Goal: Transaction & Acquisition: Purchase product/service

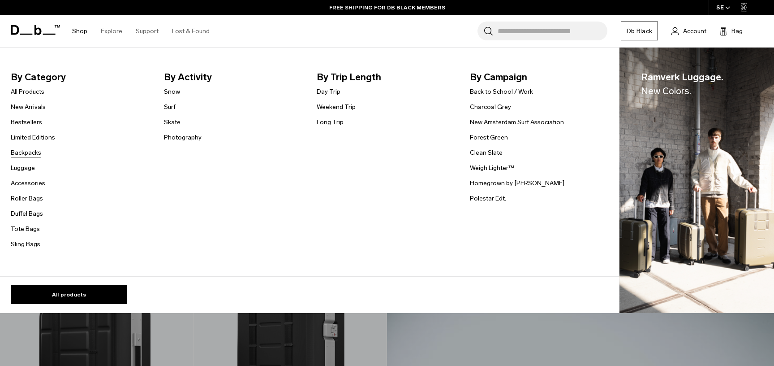
click at [35, 155] on link "Backpacks" at bounding box center [26, 152] width 30 height 9
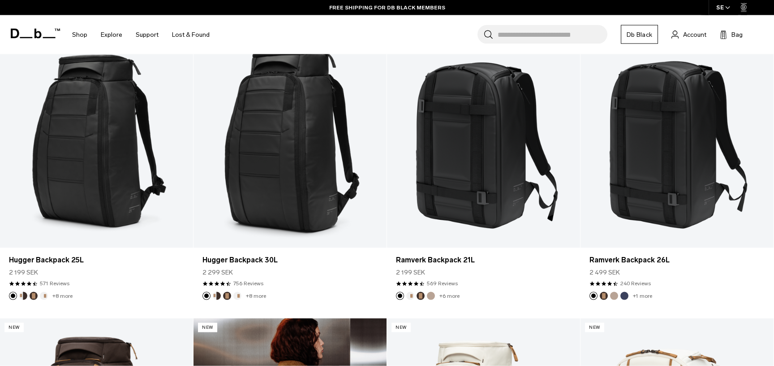
scroll to position [152, 0]
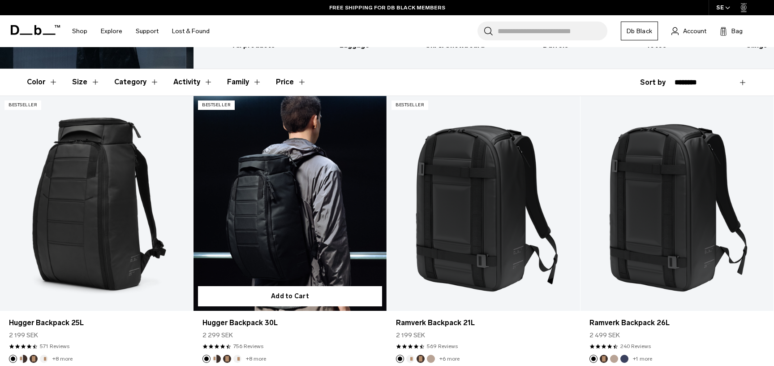
click at [301, 156] on link "Hugger Backpack 30L" at bounding box center [290, 203] width 193 height 215
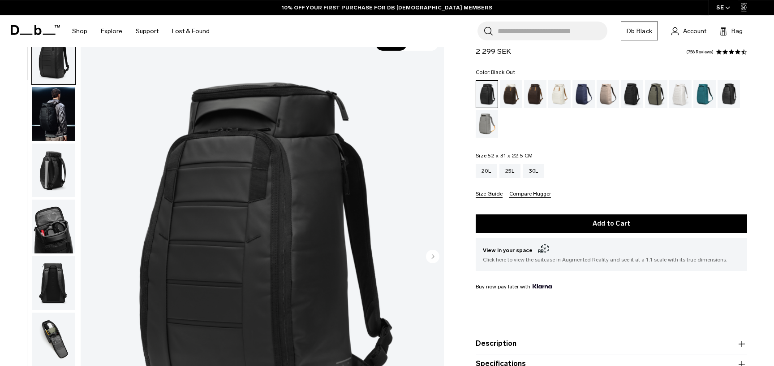
scroll to position [51, 0]
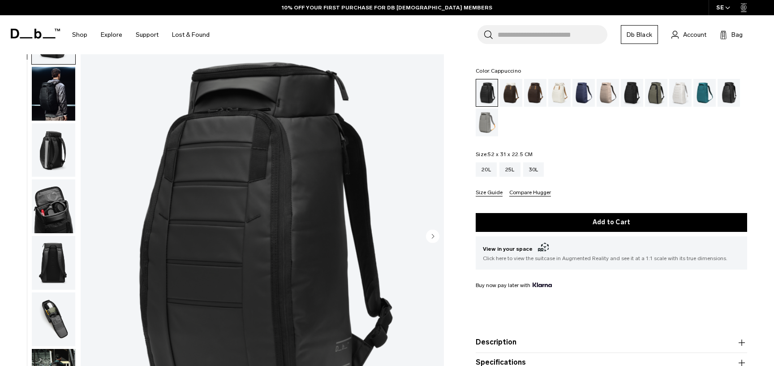
click at [511, 94] on div "Cappuccino" at bounding box center [511, 93] width 23 height 28
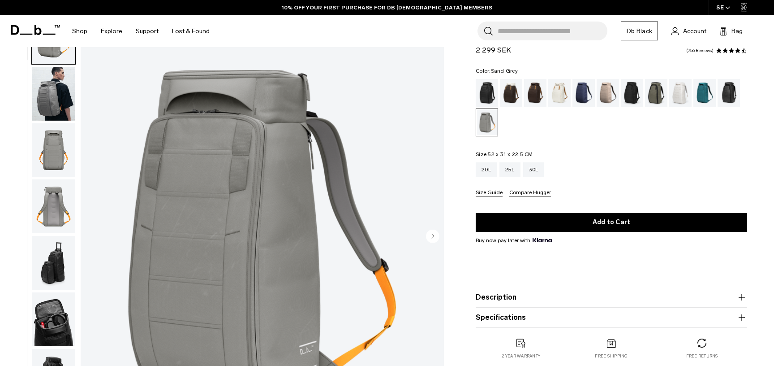
scroll to position [51, 0]
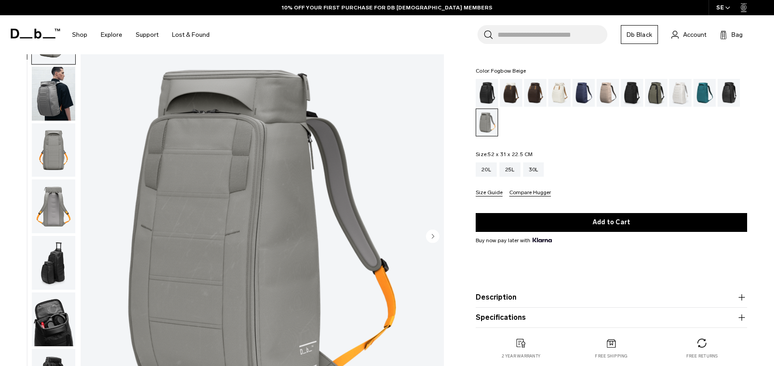
click at [608, 91] on div "Fogbow Beige" at bounding box center [608, 93] width 23 height 28
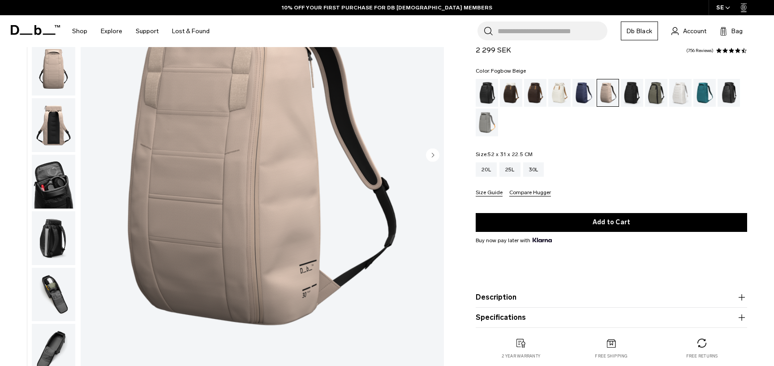
scroll to position [101, 0]
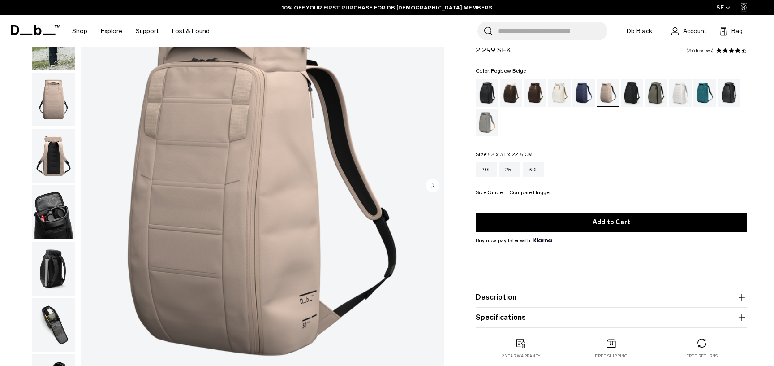
click at [434, 180] on circle "Next slide" at bounding box center [432, 184] width 13 height 13
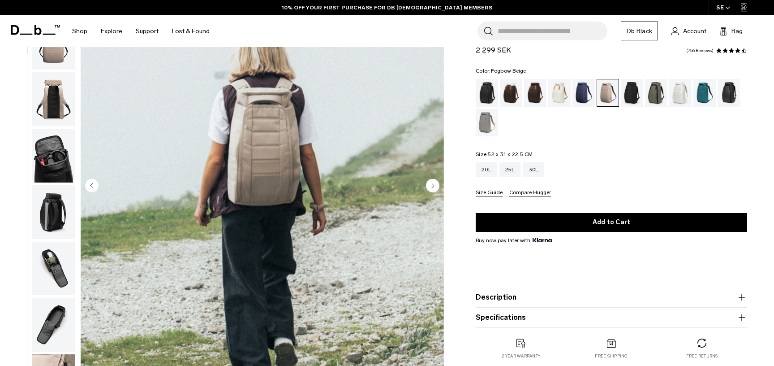
click at [433, 184] on circle "Next slide" at bounding box center [432, 184] width 13 height 13
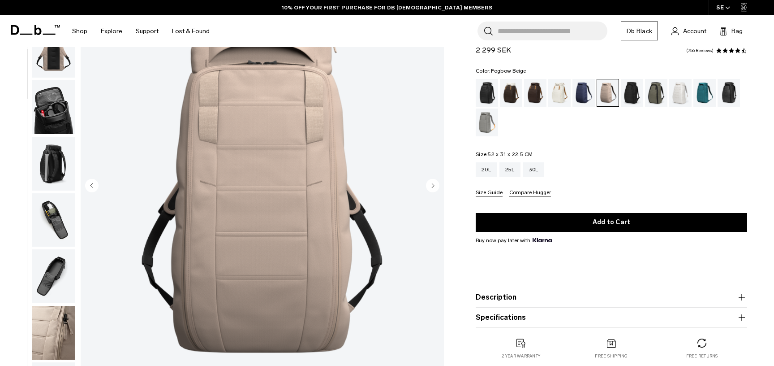
scroll to position [108, 0]
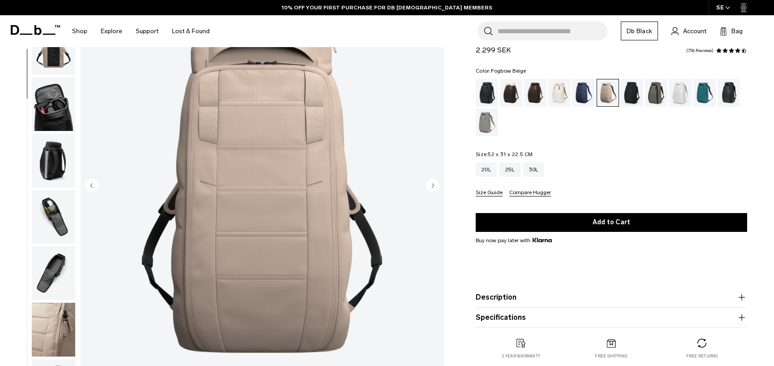
click at [433, 184] on circle "Next slide" at bounding box center [432, 184] width 13 height 13
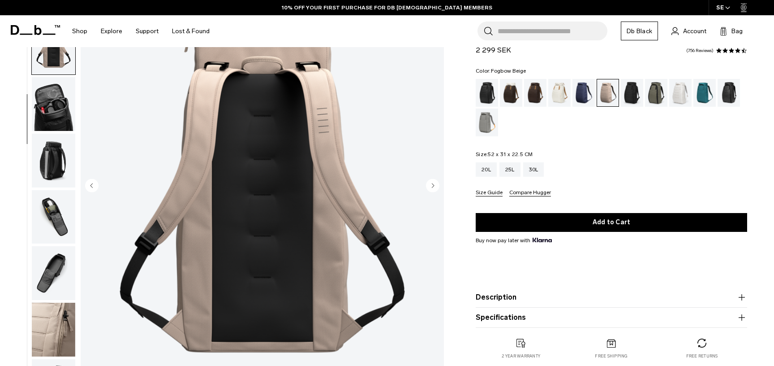
click at [433, 184] on circle "Next slide" at bounding box center [432, 184] width 13 height 13
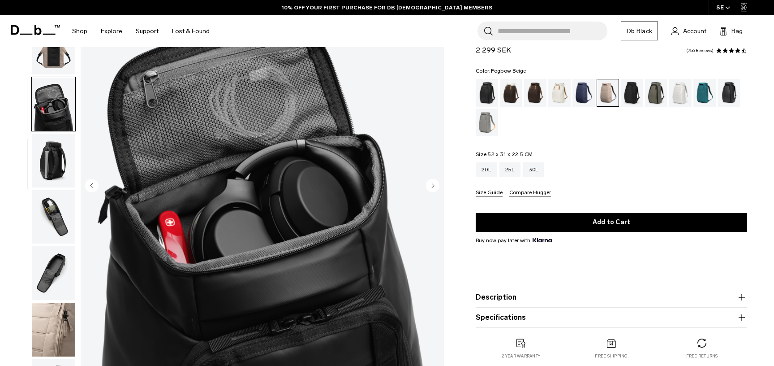
click at [432, 184] on circle "Next slide" at bounding box center [432, 184] width 13 height 13
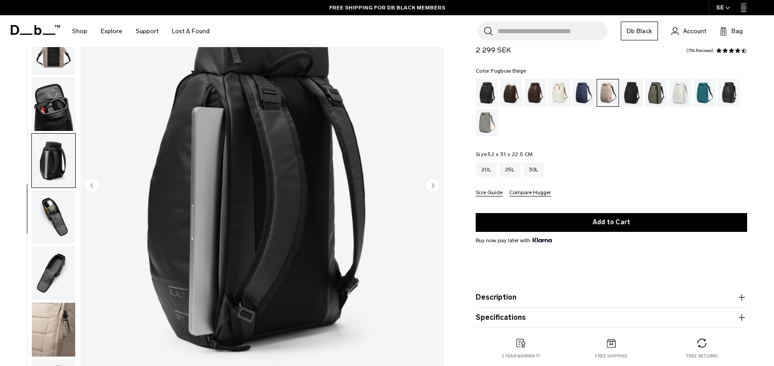
click at [432, 184] on circle "Next slide" at bounding box center [432, 184] width 13 height 13
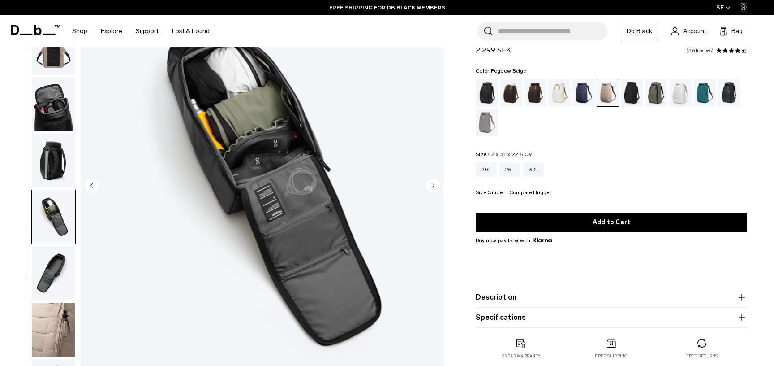
click at [432, 184] on circle "Next slide" at bounding box center [432, 184] width 13 height 13
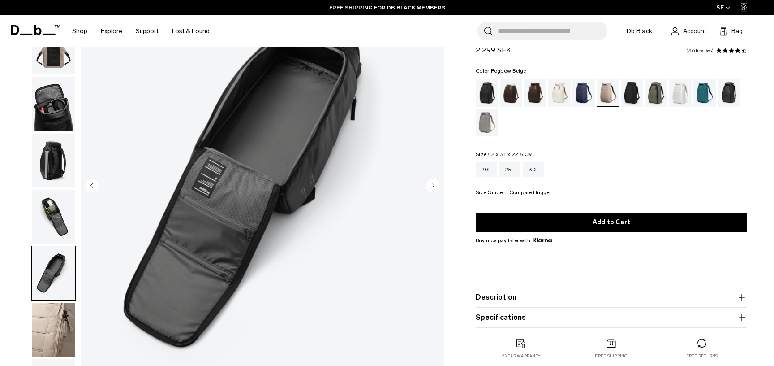
click at [434, 183] on circle "Next slide" at bounding box center [432, 184] width 13 height 13
